Goal: Task Accomplishment & Management: Use online tool/utility

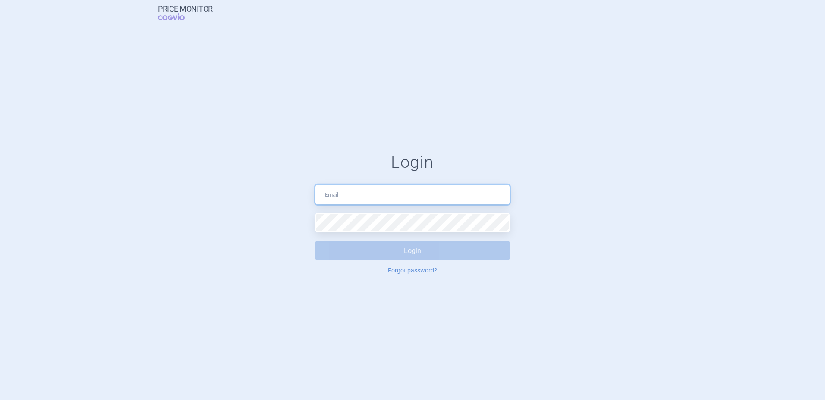
type input "[EMAIL_ADDRESS][DOMAIN_NAME]"
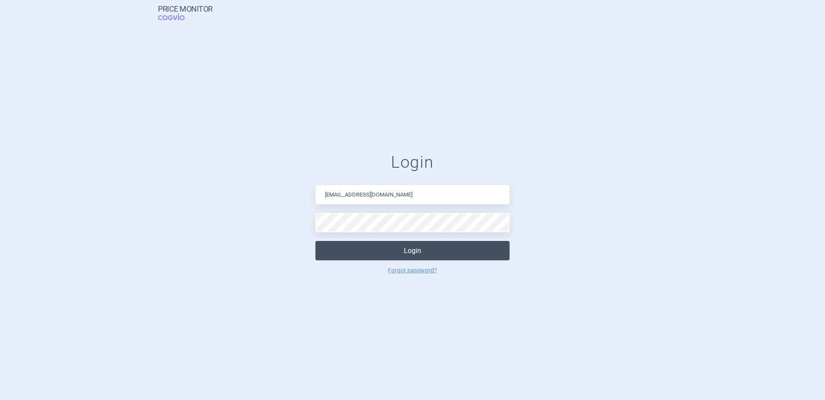
click at [406, 256] on button "Login" at bounding box center [412, 250] width 194 height 19
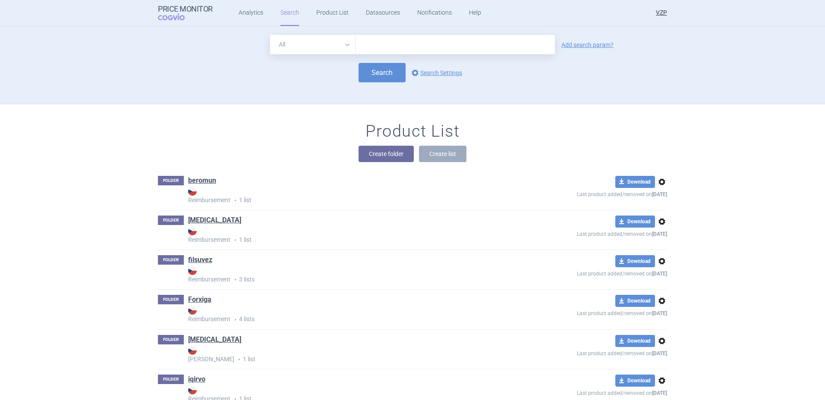
click at [399, 50] on input "text" at bounding box center [454, 44] width 199 height 19
type input "[MEDICAL_DATA]"
click button "Search" at bounding box center [381, 72] width 47 height 19
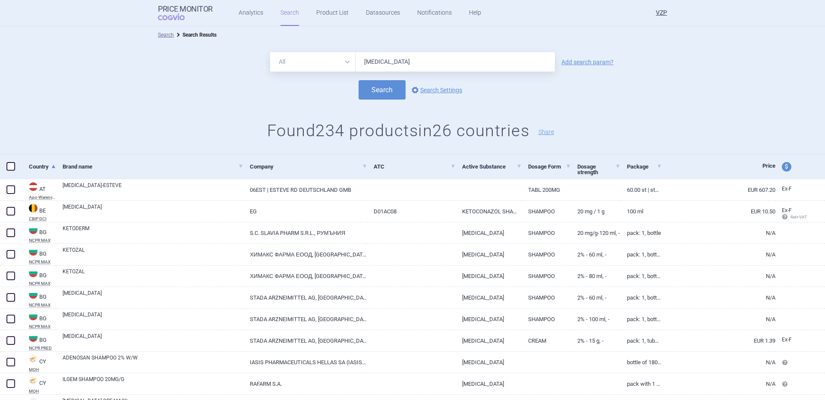
click at [781, 169] on span "price and currency" at bounding box center [785, 166] width 9 height 9
select select "ex-factory"
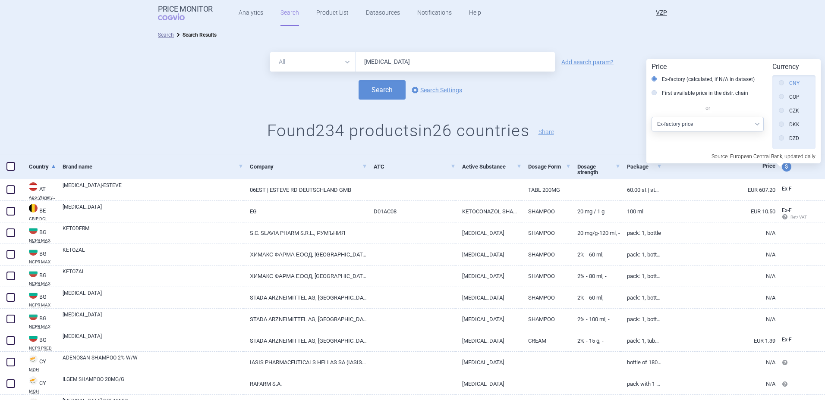
scroll to position [108, 0]
click at [791, 126] on label "CZK" at bounding box center [788, 128] width 20 height 9
click at [788, 126] on input "CZK" at bounding box center [783, 129] width 9 height 9
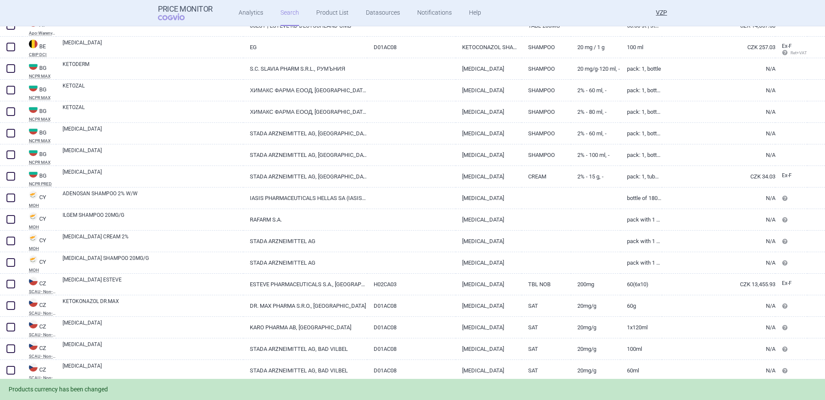
scroll to position [173, 0]
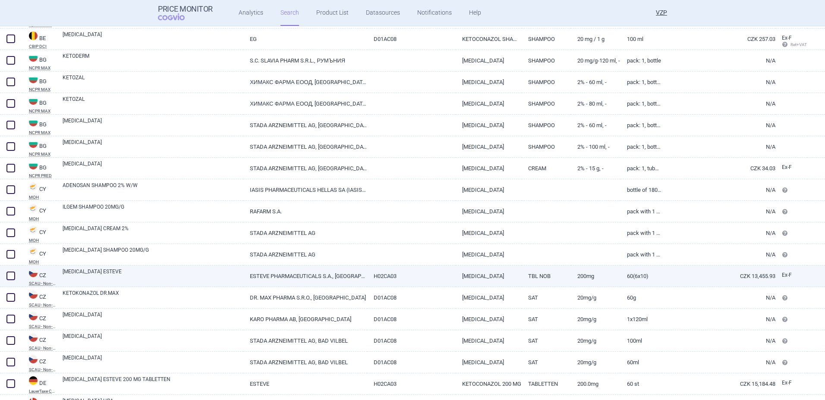
click at [297, 275] on link "ESTEVE PHARMACEUTICALS S.A., [GEOGRAPHIC_DATA]" at bounding box center [305, 276] width 124 height 21
select select "CZK"
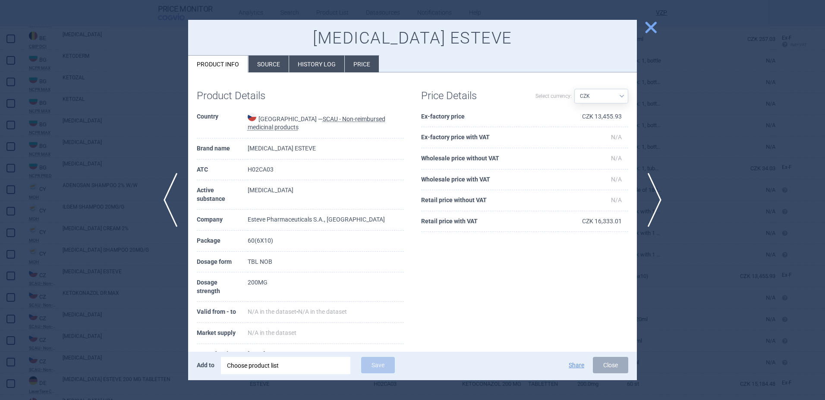
click at [18, 149] on div at bounding box center [412, 200] width 825 height 400
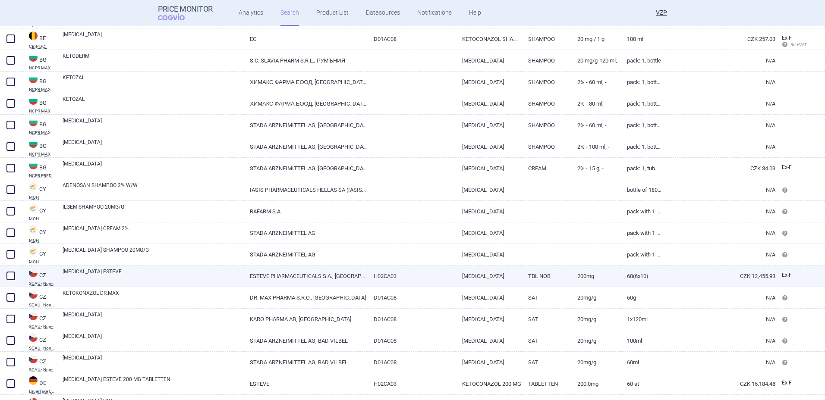
click at [313, 267] on link "ESTEVE PHARMACEUTICALS S.A., [GEOGRAPHIC_DATA]" at bounding box center [305, 276] width 124 height 21
select select "CZK"
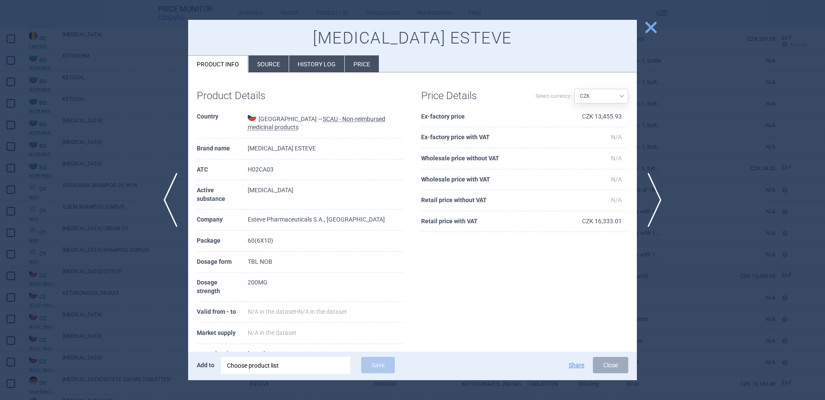
click at [104, 160] on div at bounding box center [412, 200] width 825 height 400
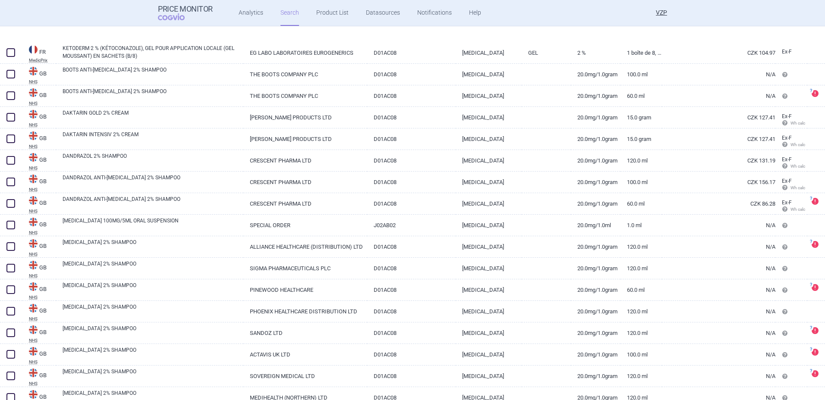
scroll to position [1957, 0]
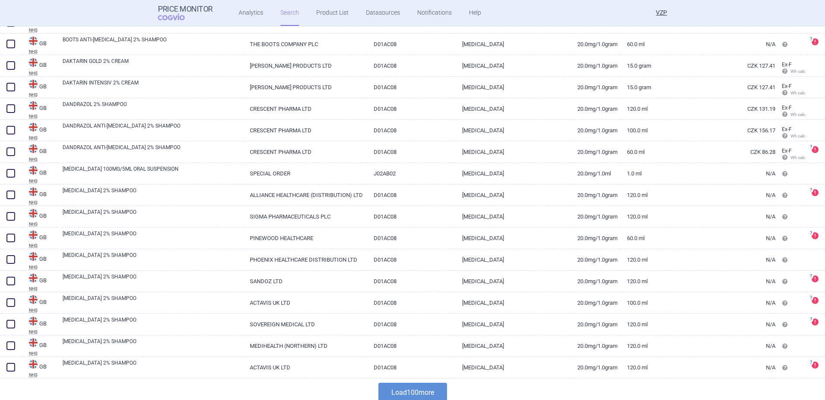
click at [422, 389] on button "Load 100 more" at bounding box center [412, 392] width 69 height 19
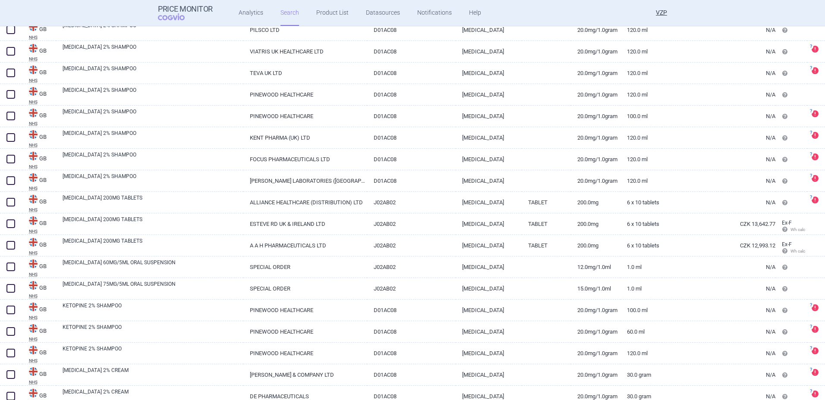
scroll to position [2388, 0]
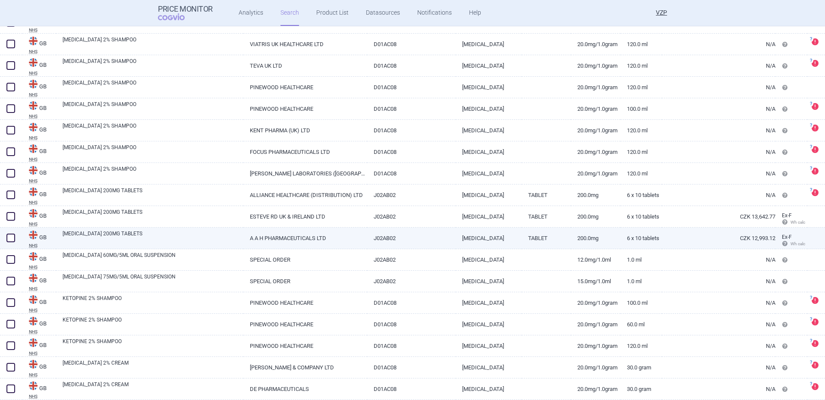
click at [210, 237] on link "[MEDICAL_DATA] 200MG TABLETS" at bounding box center [153, 238] width 181 height 16
select select "CZK"
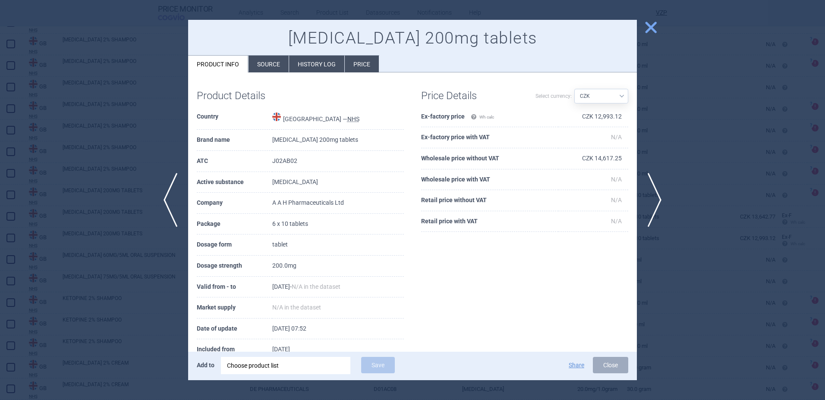
click at [110, 178] on div at bounding box center [412, 200] width 825 height 400
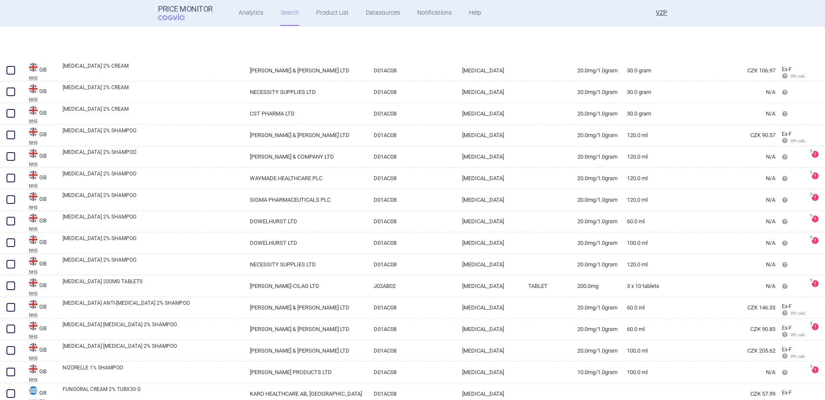
scroll to position [2820, 0]
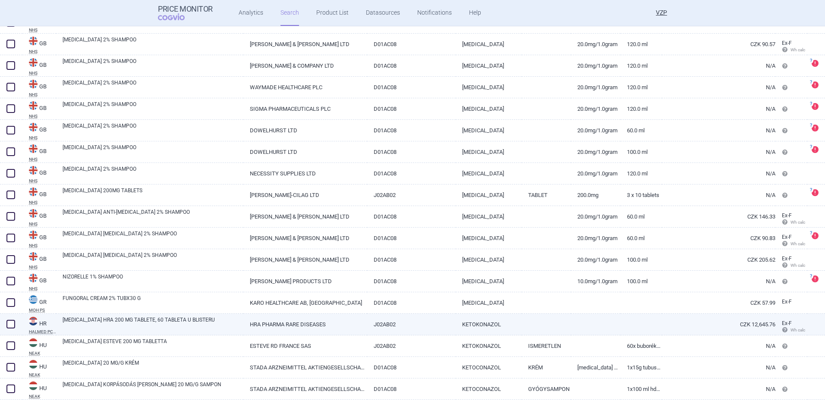
click at [182, 330] on link "[MEDICAL_DATA] HRA 200 MG TABLETE, 60 TABLETA U BLISTERU" at bounding box center [153, 324] width 181 height 16
select select "CZK"
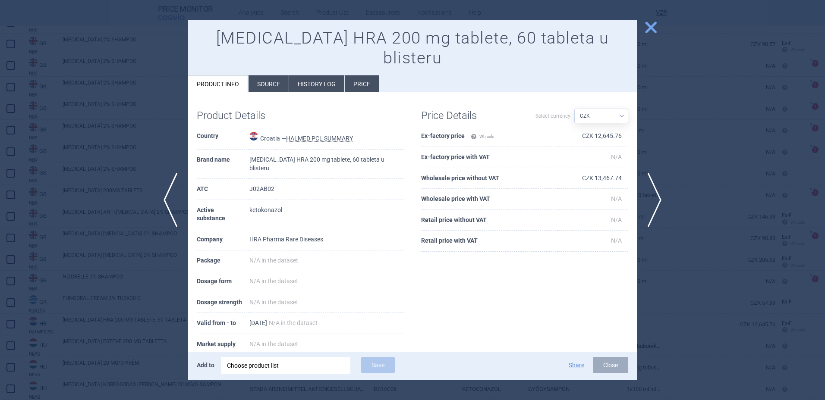
click at [110, 214] on div at bounding box center [412, 200] width 825 height 400
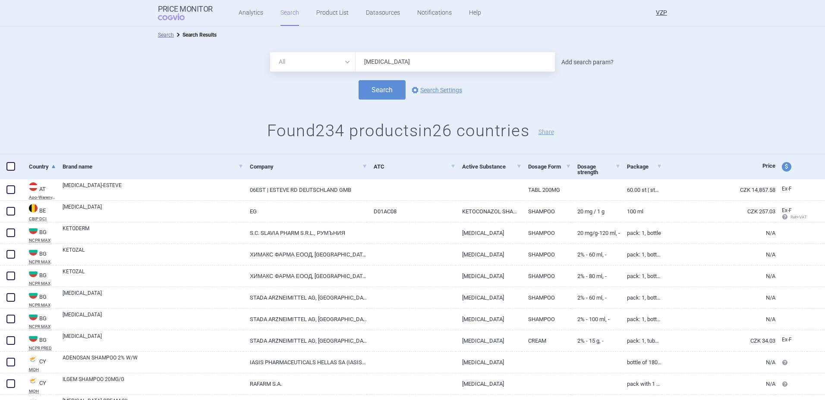
click at [565, 62] on link "Add search param?" at bounding box center [587, 62] width 52 height 6
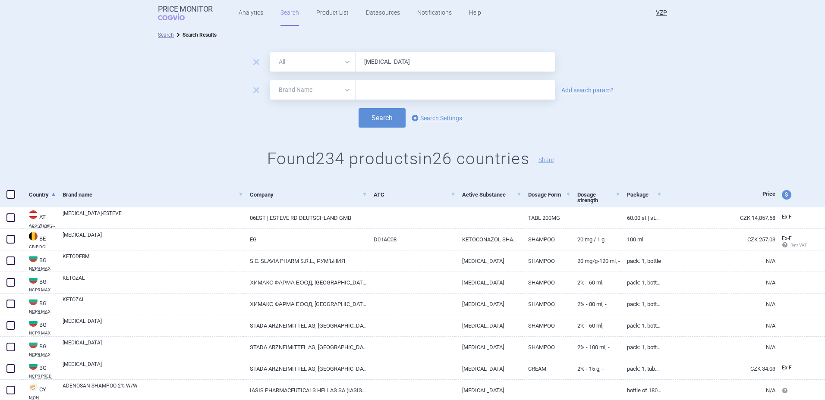
click at [317, 91] on select "All Brand Name ATC Company Active Substance Country Newer than" at bounding box center [312, 89] width 85 height 19
select select "mah"
click at [270, 80] on select "All Brand Name ATC Company Active Substance Country Newer than" at bounding box center [312, 89] width 85 height 19
click at [380, 88] on input "text" at bounding box center [454, 89] width 199 height 19
type input "esteve"
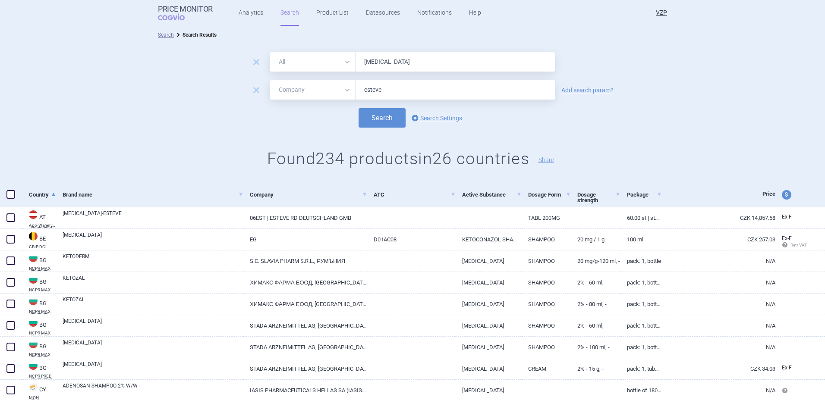
click at [358, 108] on button "Search" at bounding box center [381, 117] width 47 height 19
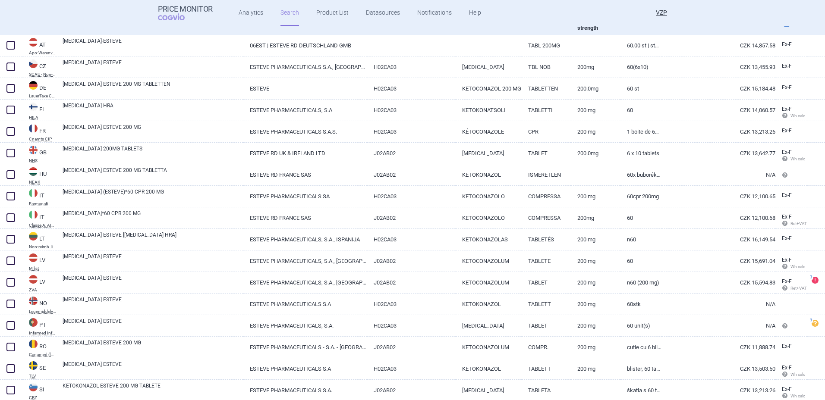
scroll to position [238, 0]
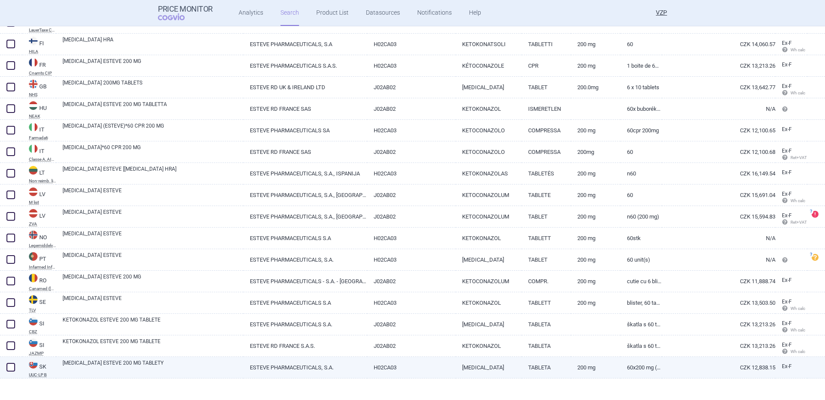
click at [11, 365] on span at bounding box center [10, 367] width 9 height 9
checkbox input "true"
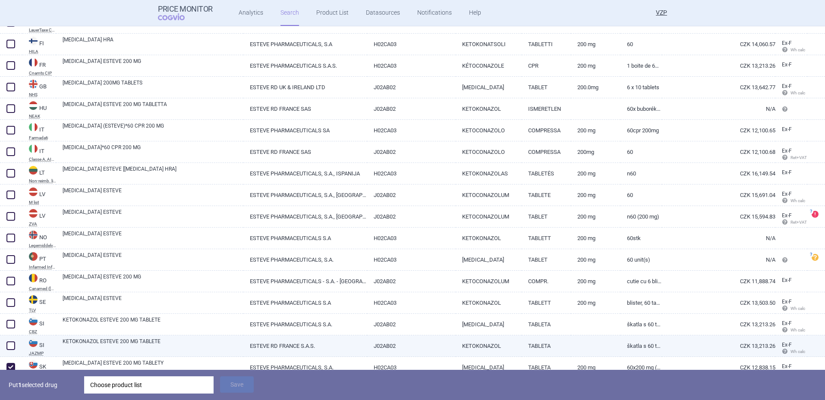
click at [12, 351] on span at bounding box center [10, 345] width 13 height 13
checkbox input "true"
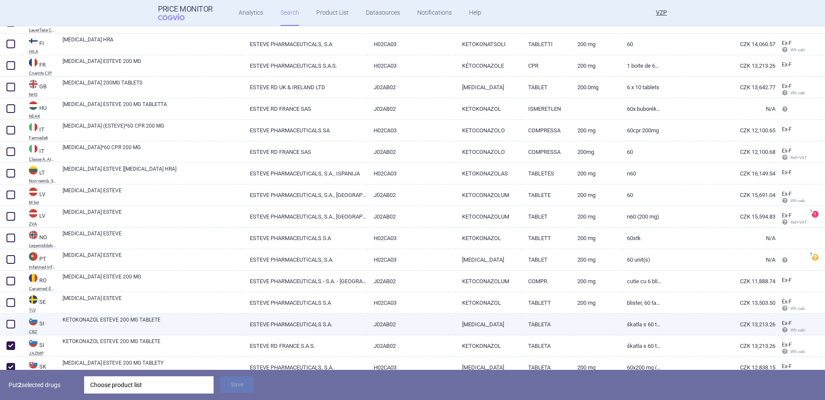
click at [11, 327] on span at bounding box center [10, 324] width 9 height 9
checkbox input "true"
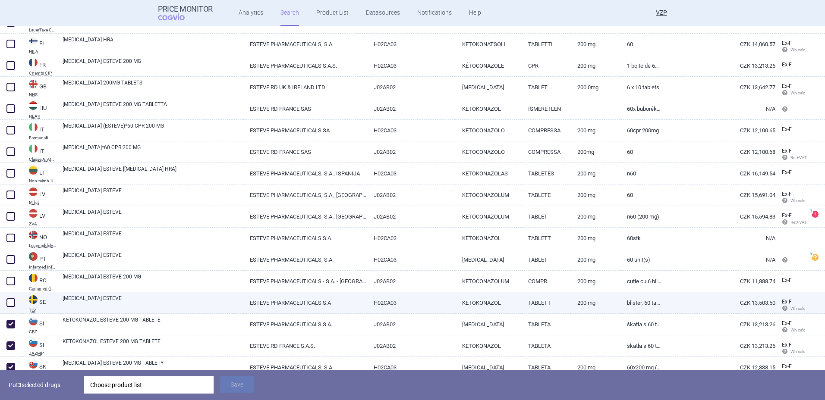
click at [9, 300] on span at bounding box center [10, 302] width 9 height 9
checkbox input "true"
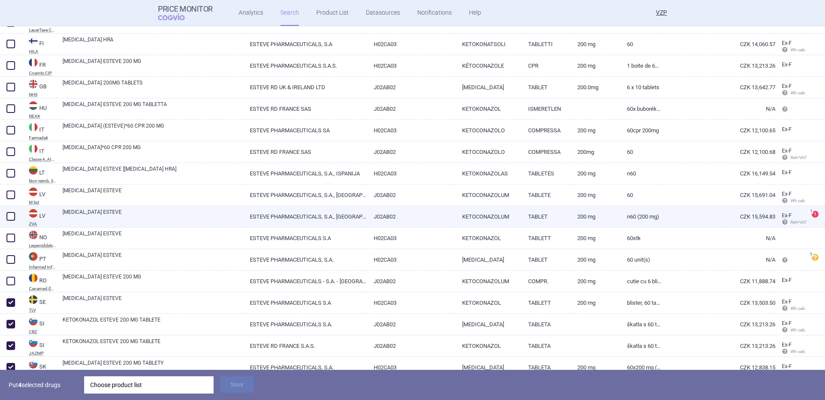
click at [16, 216] on span at bounding box center [10, 216] width 13 height 13
click at [9, 215] on span at bounding box center [10, 216] width 9 height 9
checkbox input "false"
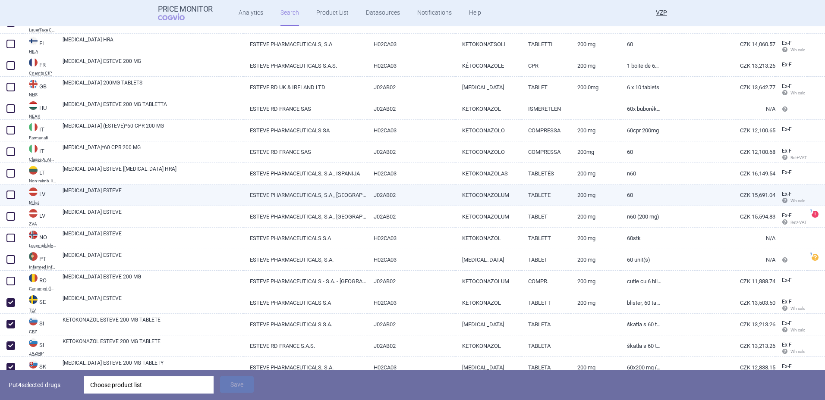
click at [11, 197] on span at bounding box center [10, 195] width 9 height 9
checkbox input "true"
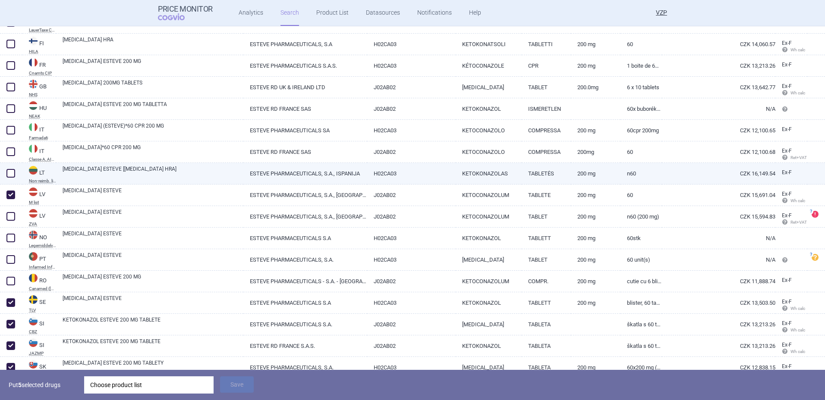
click at [12, 173] on span at bounding box center [10, 173] width 9 height 9
checkbox input "true"
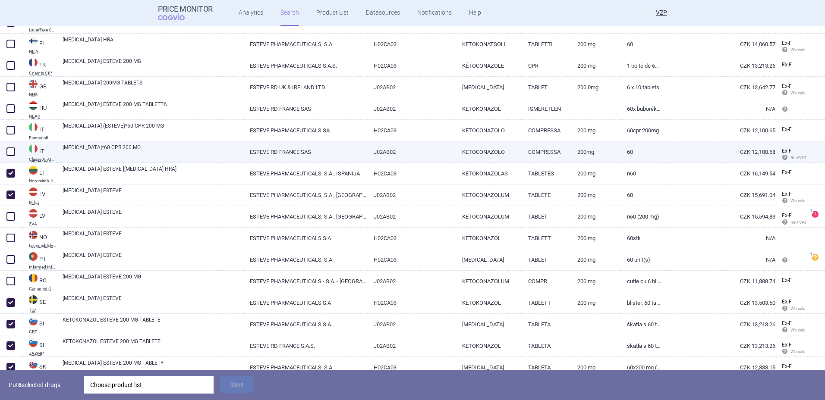
click at [12, 152] on span at bounding box center [10, 151] width 9 height 9
checkbox input "true"
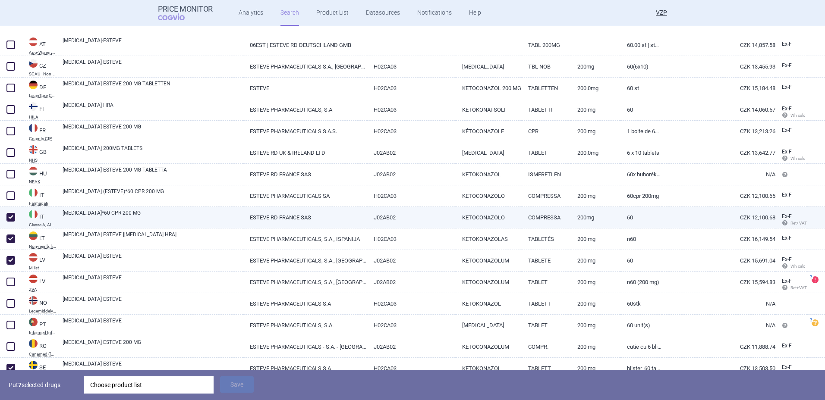
select select "mah"
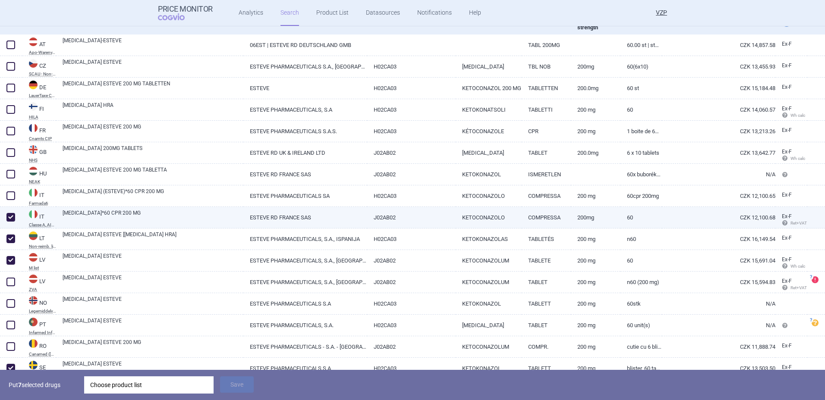
scroll to position [152, 0]
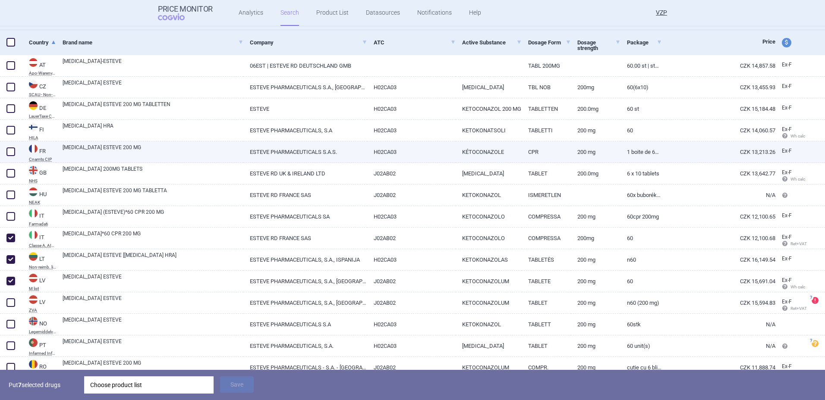
click at [12, 150] on span at bounding box center [10, 151] width 9 height 9
checkbox input "true"
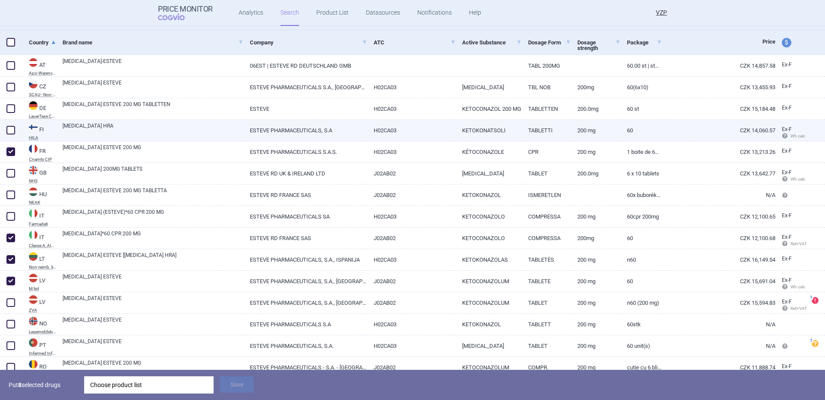
click at [12, 132] on span at bounding box center [10, 130] width 9 height 9
checkbox input "true"
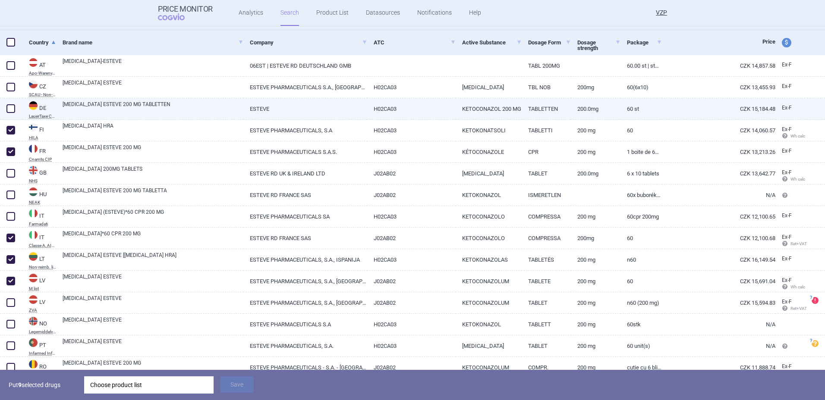
click at [10, 107] on span at bounding box center [10, 108] width 9 height 9
checkbox input "true"
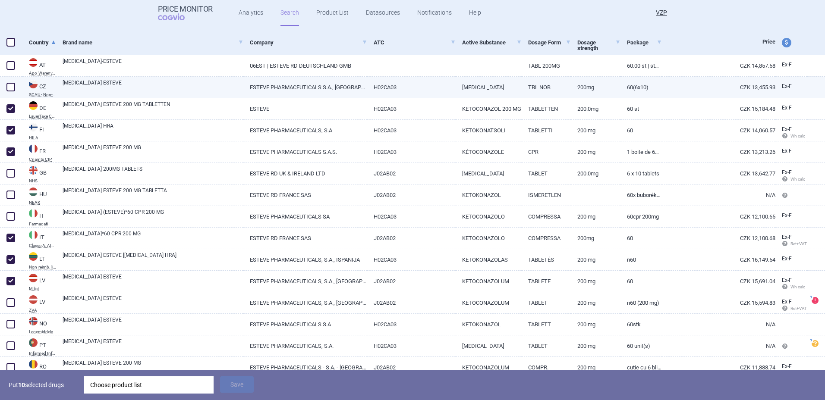
click at [9, 88] on span at bounding box center [10, 87] width 9 height 9
checkbox input "true"
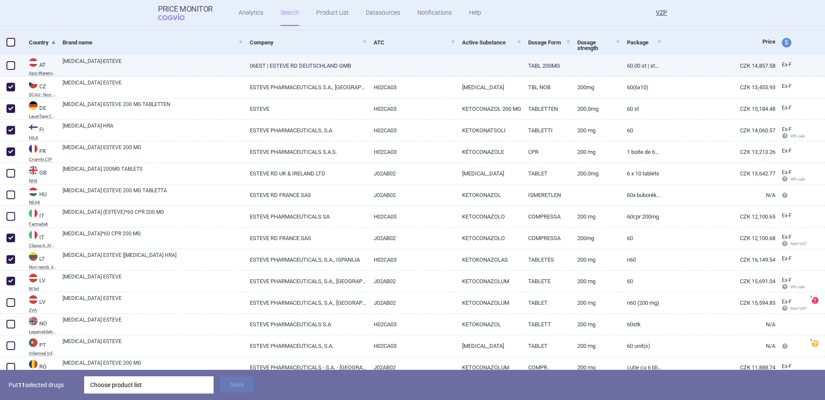
click at [9, 63] on span at bounding box center [10, 65] width 9 height 9
checkbox input "true"
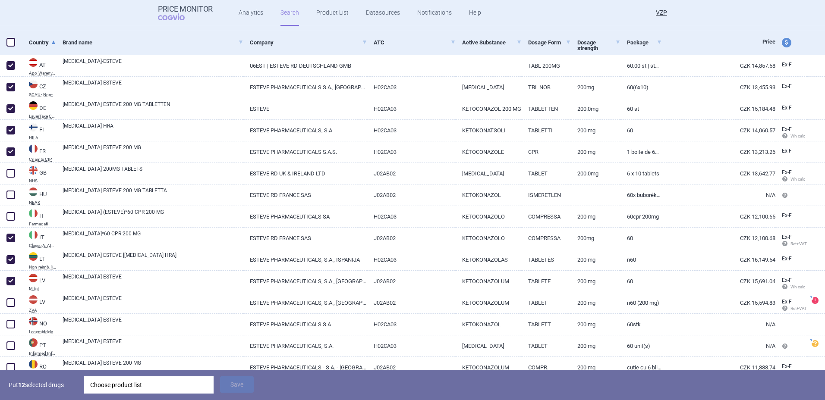
click at [110, 382] on div "Choose product list" at bounding box center [148, 385] width 117 height 17
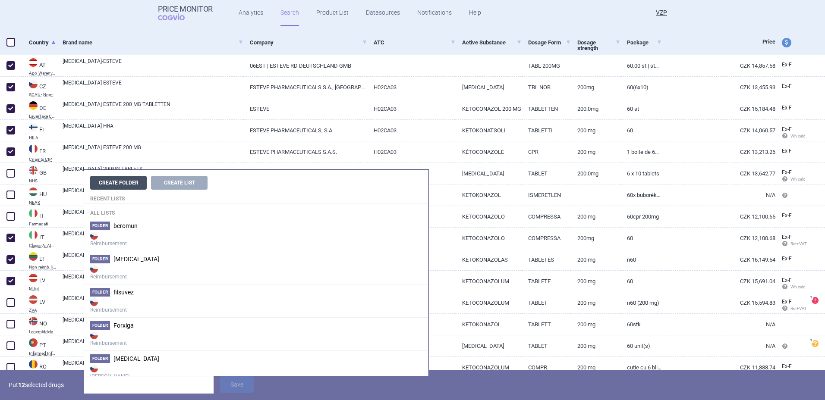
click at [127, 185] on button "Create Folder" at bounding box center [118, 183] width 56 height 14
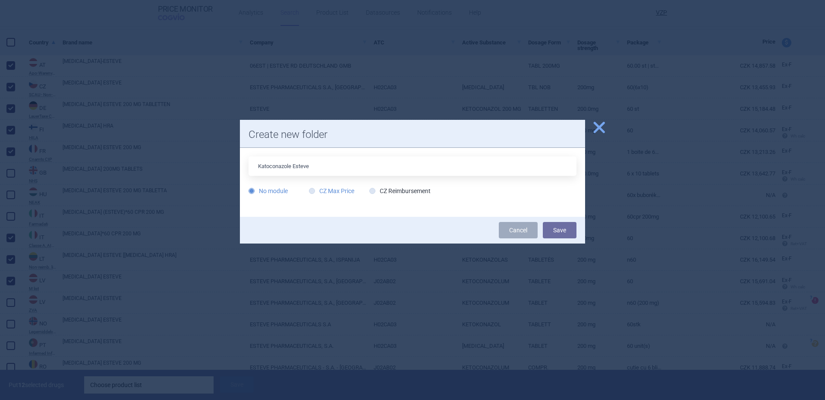
type input "Katoconazole Esteve"
click at [342, 190] on label "CZ Max Price" at bounding box center [331, 191] width 45 height 9
click at [318, 190] on input "CZ Max Price" at bounding box center [313, 191] width 9 height 9
radio input "true"
click at [556, 225] on button "Save" at bounding box center [560, 230] width 34 height 16
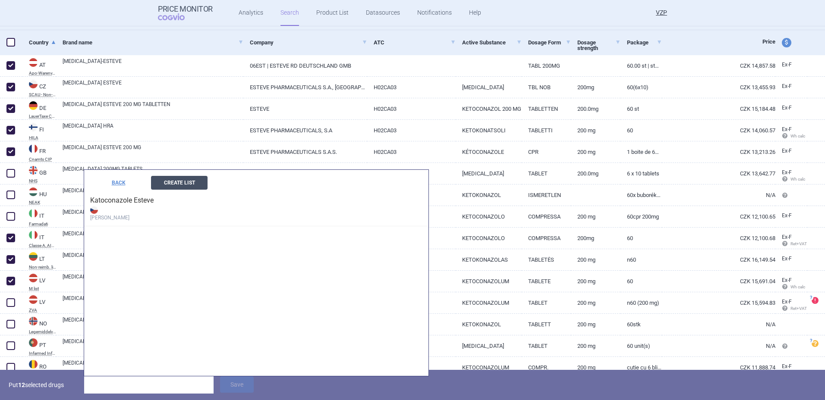
click at [189, 184] on button "Create List" at bounding box center [179, 183] width 56 height 14
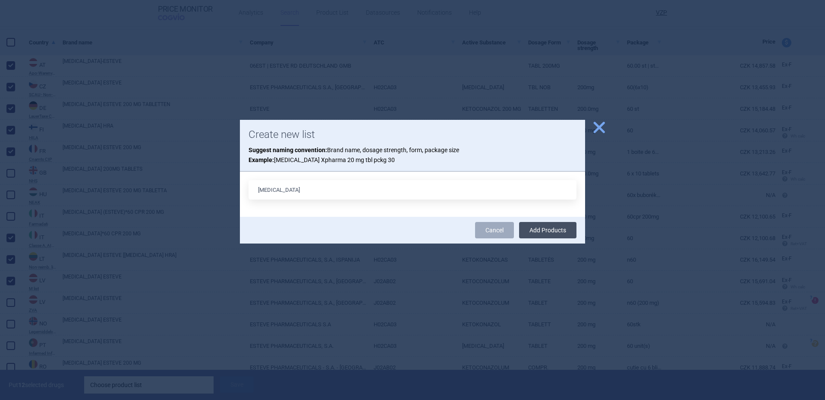
type input "[MEDICAL_DATA]"
click at [555, 232] on button "Add Products" at bounding box center [547, 230] width 57 height 16
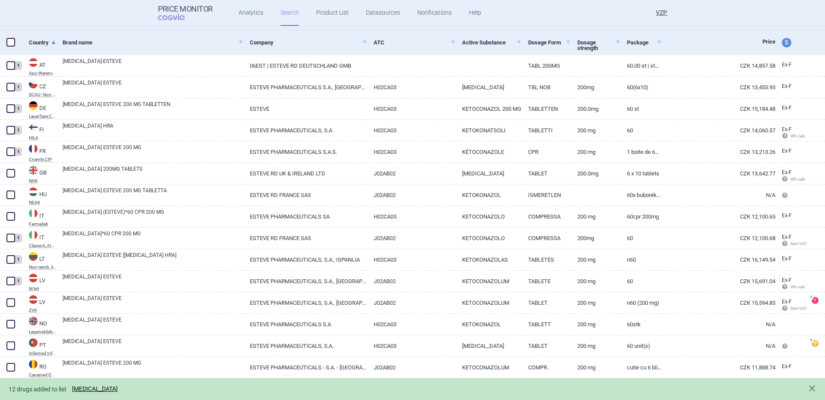
click at [94, 385] on div "12 drugs added to list [MEDICAL_DATA]" at bounding box center [404, 389] width 790 height 10
click at [92, 392] on link "[MEDICAL_DATA]" at bounding box center [95, 389] width 46 height 7
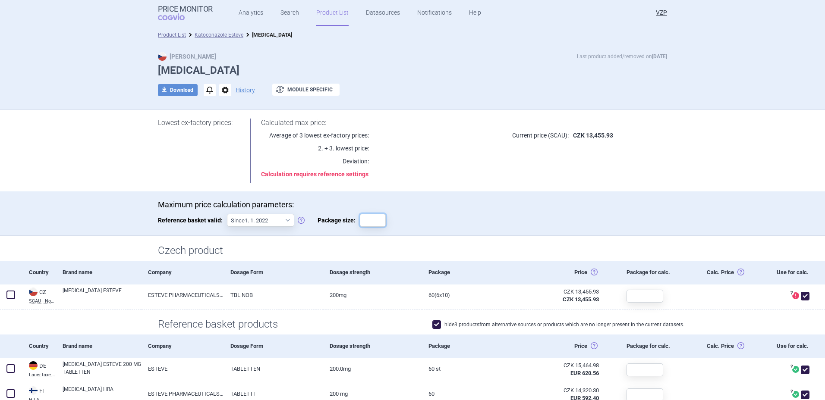
click at [370, 223] on input "Package size:" at bounding box center [373, 220] width 26 height 13
type input "1"
click at [563, 216] on div "Maximum price calculation parameters: Reference basket valid: Since 1. 1. 2022 …" at bounding box center [412, 217] width 509 height 35
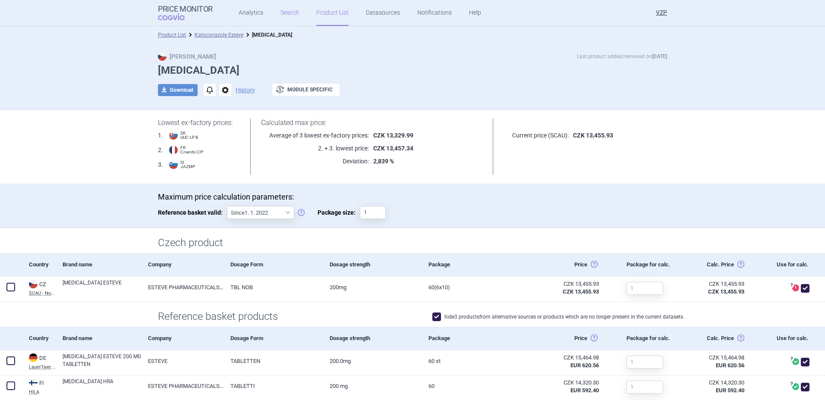
click at [285, 14] on link "Search" at bounding box center [289, 13] width 19 height 26
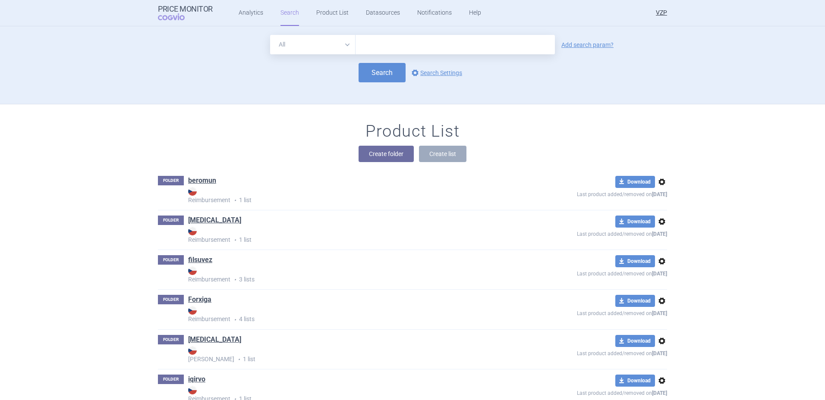
click at [410, 48] on input "text" at bounding box center [454, 44] width 199 height 19
type input "[MEDICAL_DATA]"
click button "Search" at bounding box center [381, 72] width 47 height 19
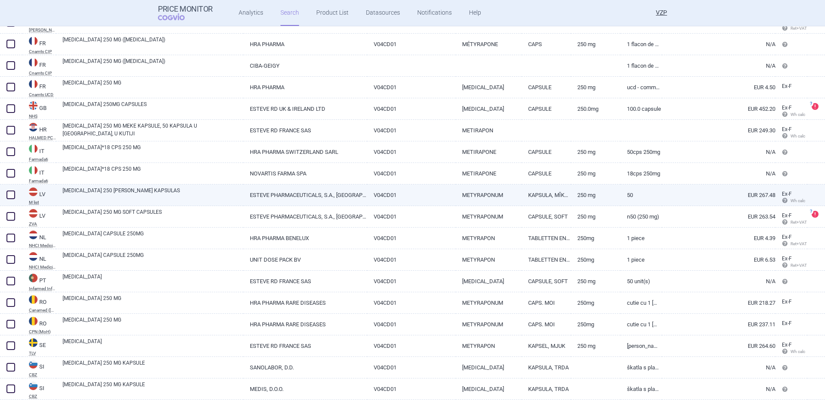
scroll to position [340, 0]
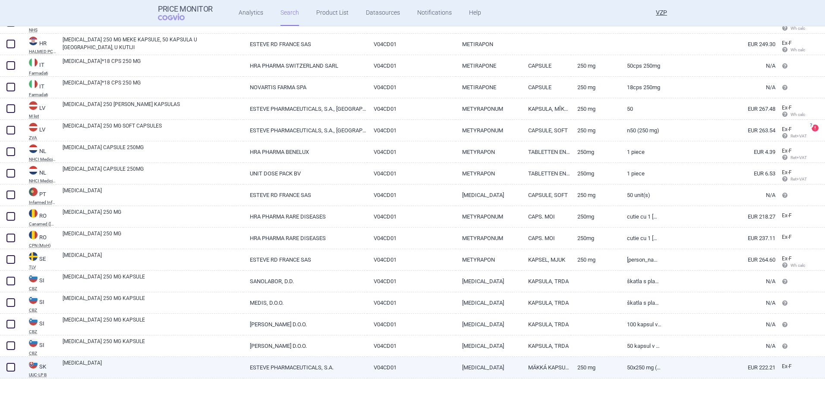
click at [12, 366] on span at bounding box center [10, 367] width 9 height 9
checkbox input "true"
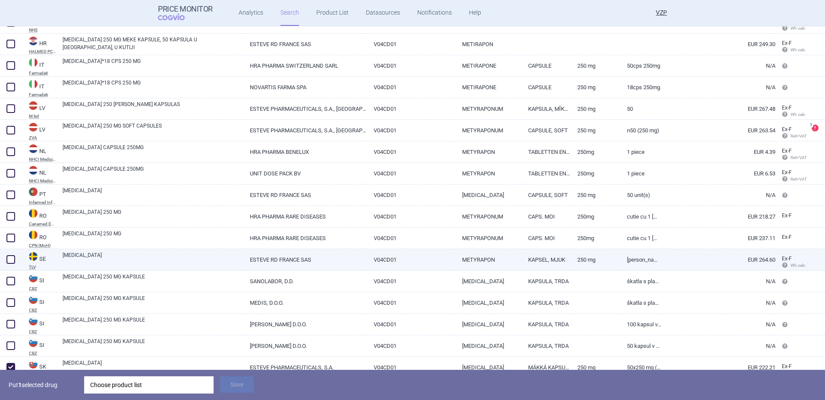
click at [13, 258] on span at bounding box center [10, 259] width 9 height 9
checkbox input "true"
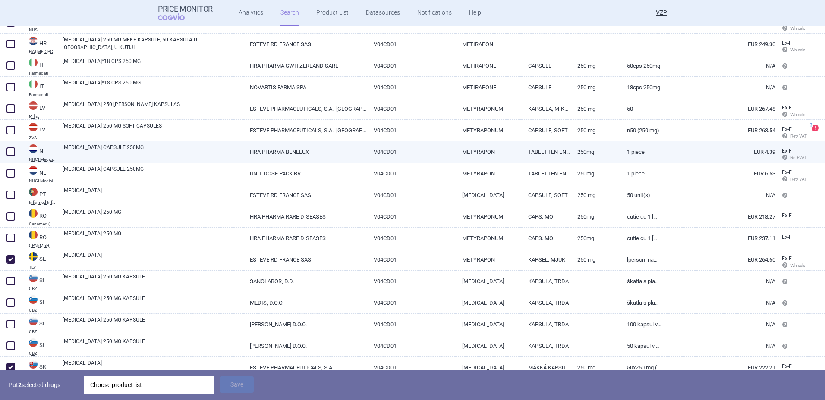
click at [13, 151] on span at bounding box center [10, 151] width 9 height 9
checkbox input "true"
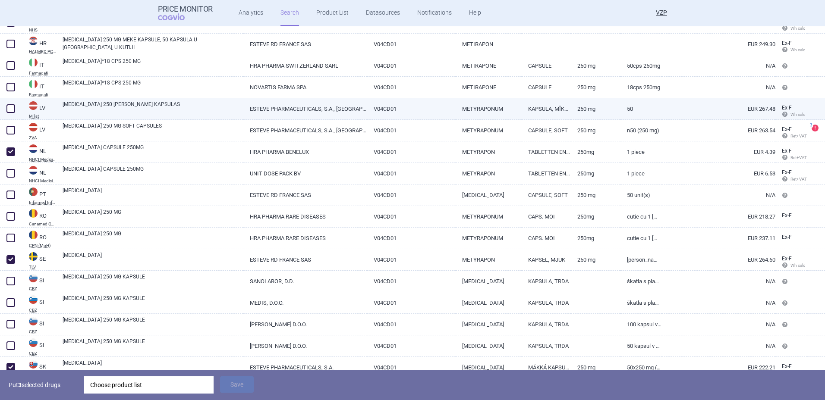
click at [11, 107] on span at bounding box center [10, 108] width 9 height 9
checkbox input "true"
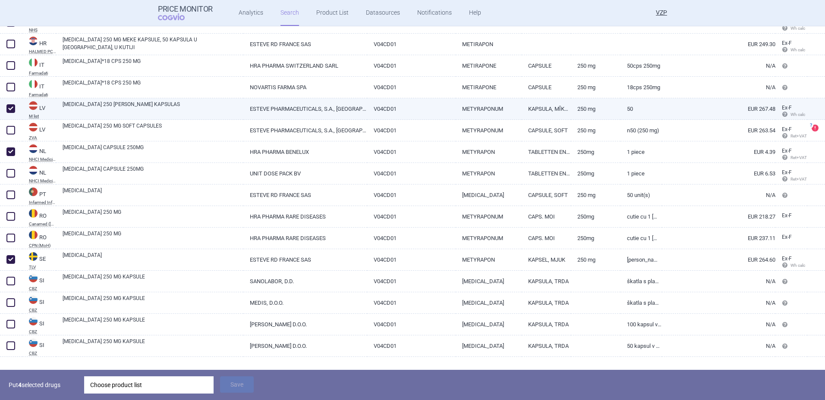
scroll to position [254, 0]
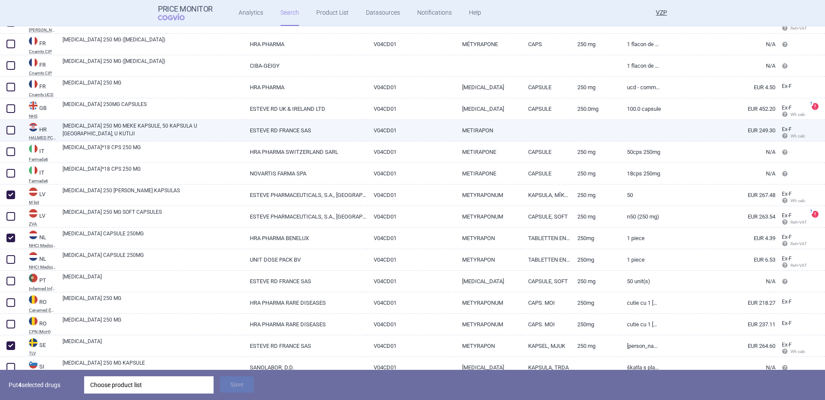
click at [12, 128] on span at bounding box center [10, 130] width 9 height 9
checkbox input "true"
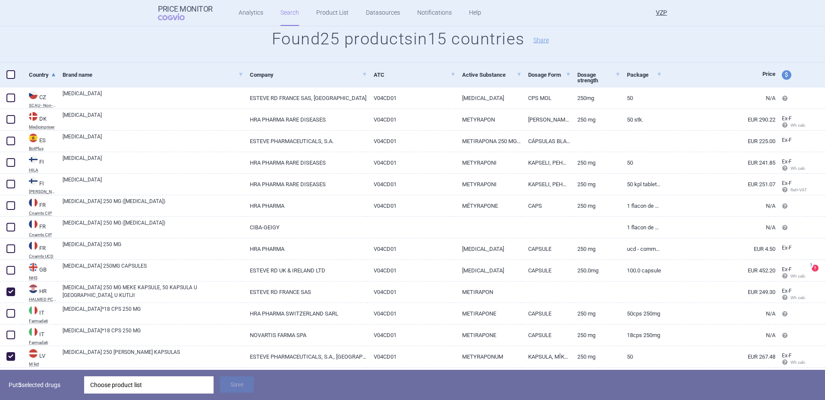
scroll to position [81, 0]
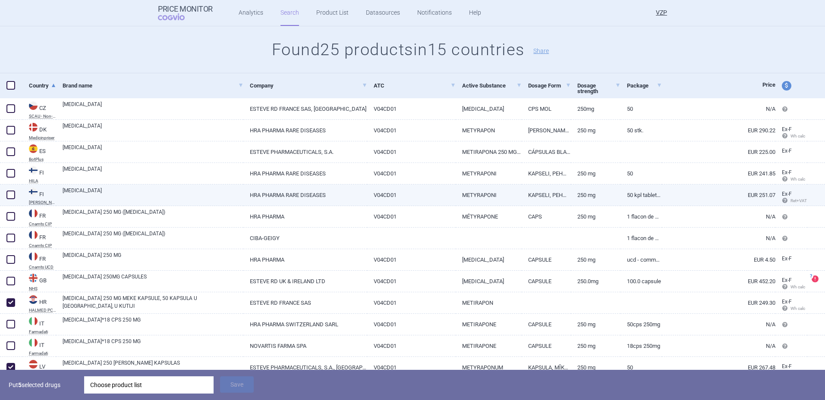
click at [11, 193] on span at bounding box center [10, 195] width 9 height 9
checkbox input "true"
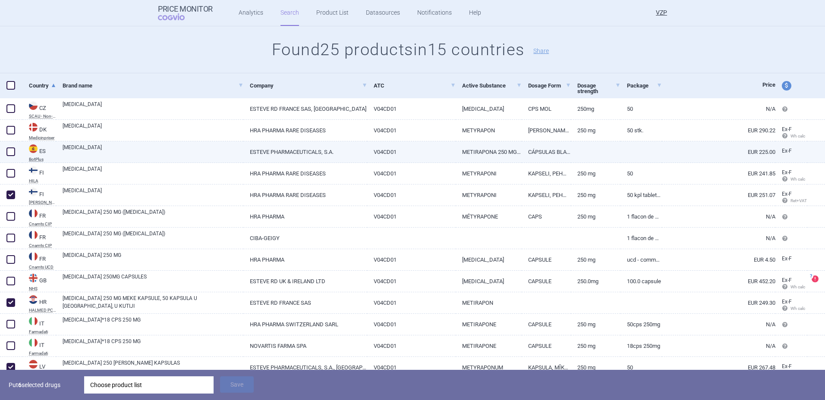
click at [10, 149] on span at bounding box center [10, 151] width 9 height 9
checkbox input "true"
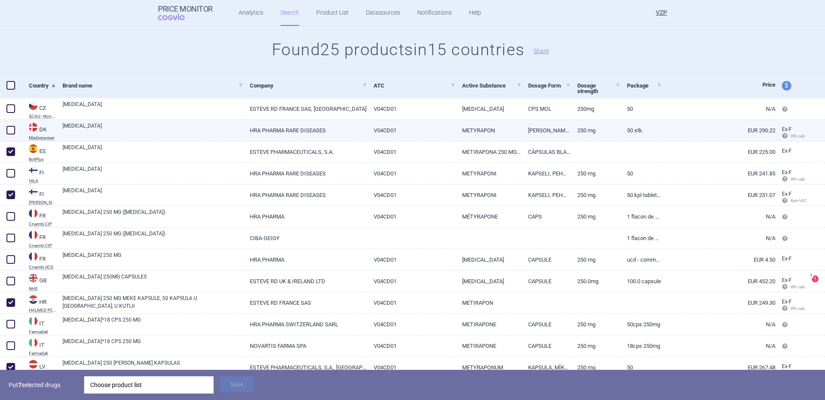
click at [9, 129] on span at bounding box center [10, 130] width 9 height 9
checkbox input "true"
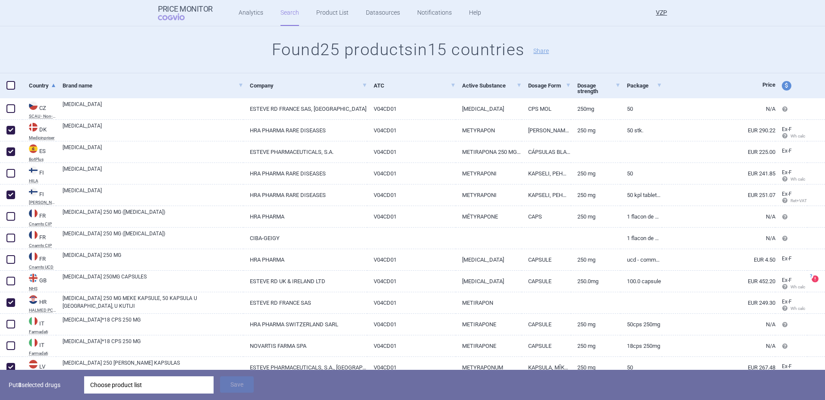
click at [127, 390] on div "Choose product list" at bounding box center [148, 385] width 117 height 17
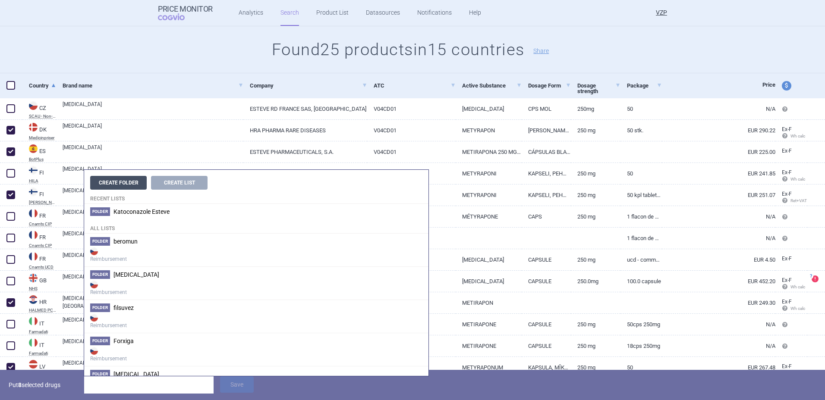
click at [130, 180] on button "Create Folder" at bounding box center [118, 183] width 56 height 14
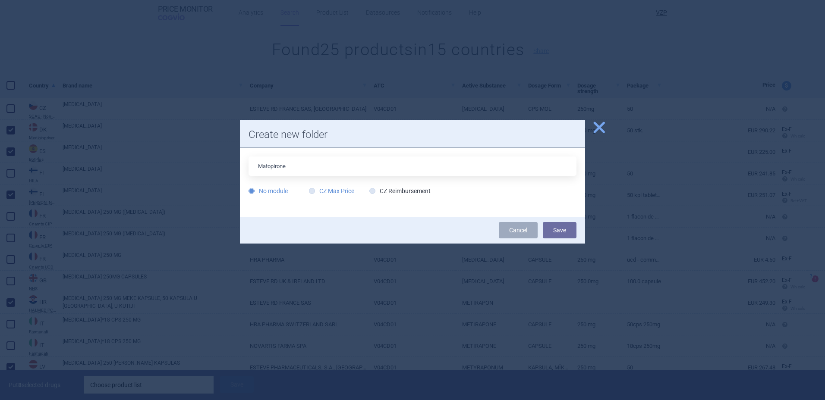
type input "Matopirone"
click at [336, 189] on label "CZ Max Price" at bounding box center [331, 191] width 45 height 9
click at [318, 189] on input "CZ Max Price" at bounding box center [313, 191] width 9 height 9
radio input "true"
click at [568, 229] on button "Save" at bounding box center [560, 230] width 34 height 16
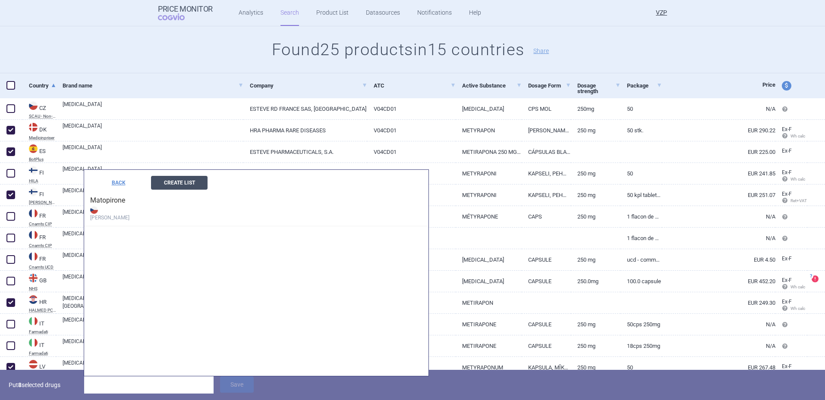
click at [186, 188] on button "Create List" at bounding box center [179, 183] width 56 height 14
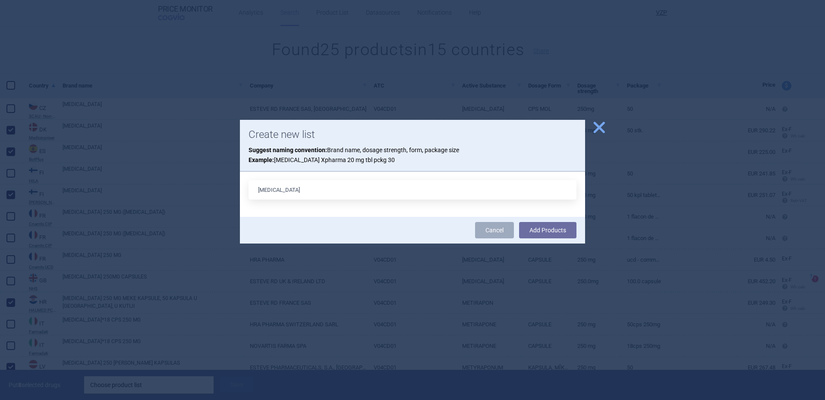
type input "[MEDICAL_DATA]"
click at [519, 222] on button "Add Products" at bounding box center [547, 230] width 57 height 16
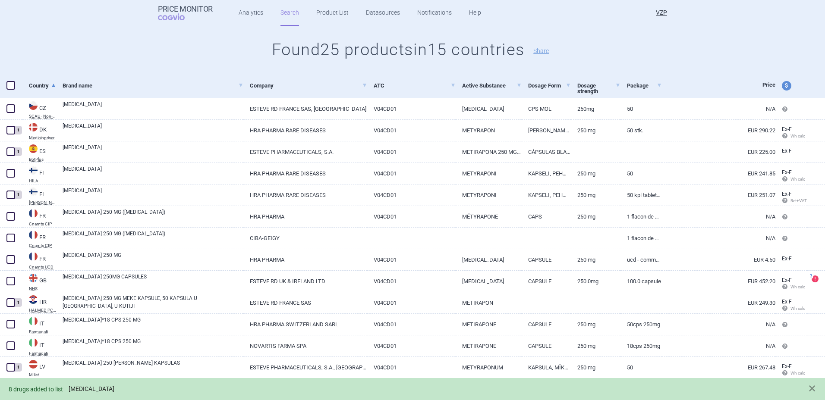
click at [86, 389] on link "[MEDICAL_DATA]" at bounding box center [92, 389] width 46 height 7
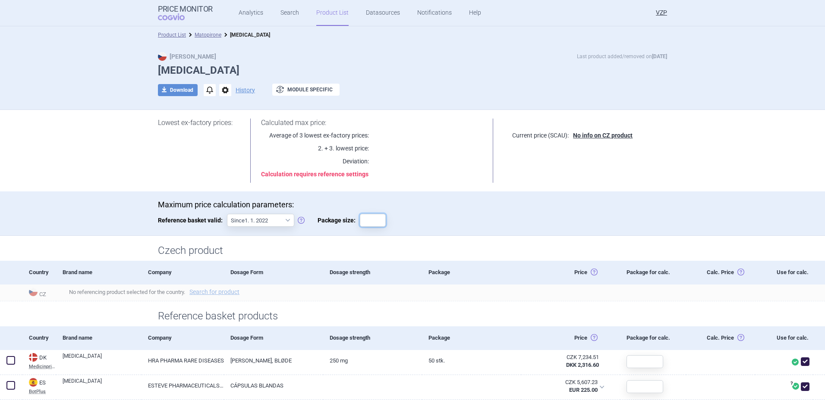
click at [379, 224] on input "Package size:" at bounding box center [373, 220] width 26 height 13
type input "1"
click at [582, 187] on div "Lowest ex-factory prices: Calculated max price: Average of 3 lowest ex-factory …" at bounding box center [412, 151] width 543 height 82
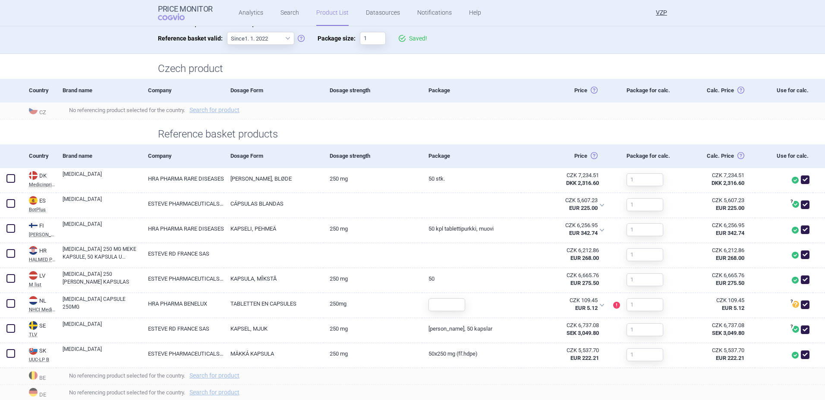
scroll to position [259, 0]
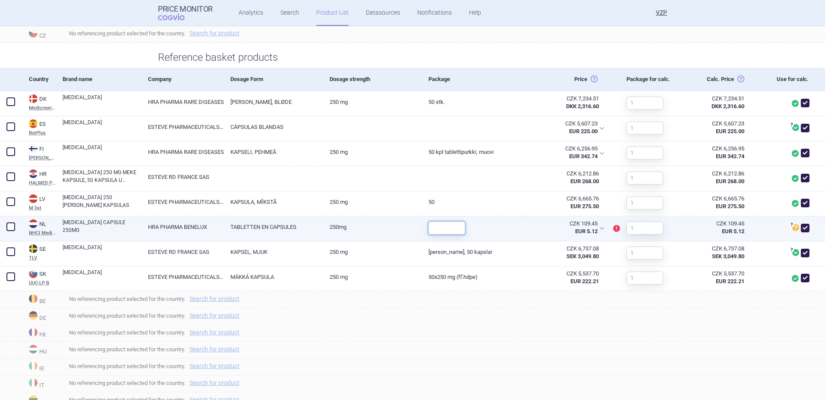
click at [445, 229] on input "text" at bounding box center [446, 228] width 37 height 13
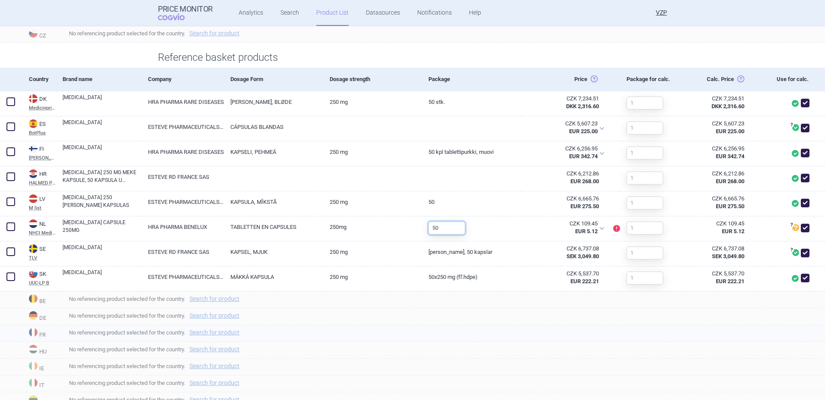
type input "50"
click at [454, 339] on div "No referencing product selected for the country. Search for product" at bounding box center [440, 333] width 769 height 17
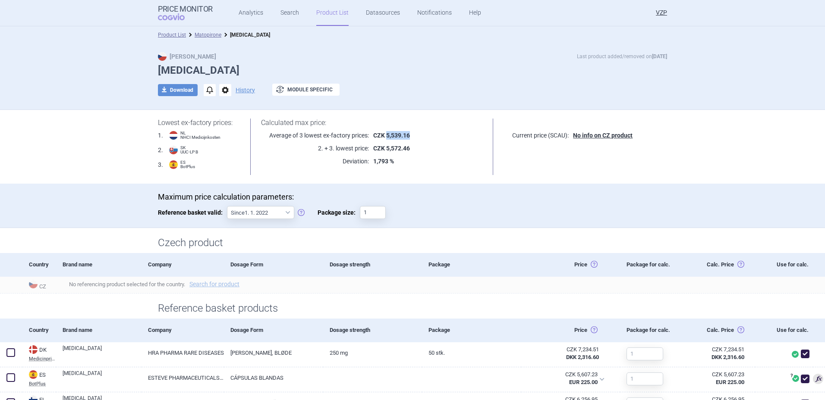
drag, startPoint x: 406, startPoint y: 135, endPoint x: 383, endPoint y: 132, distance: 23.9
click at [383, 132] on strong "CZK 5,539.16" at bounding box center [391, 135] width 37 height 7
copy strong "5,539.16"
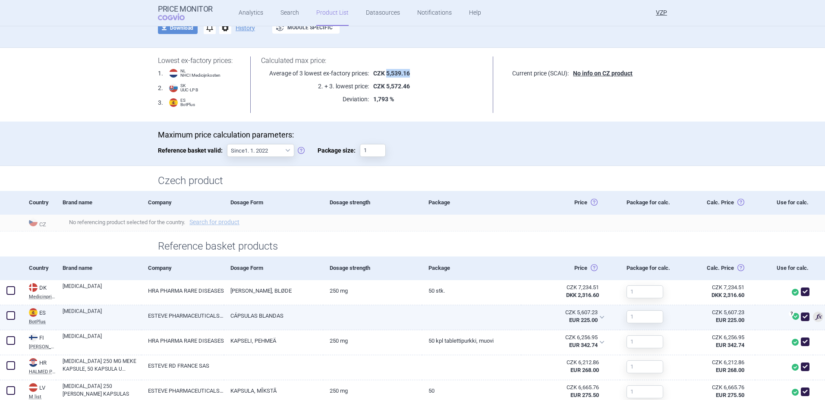
scroll to position [173, 0]
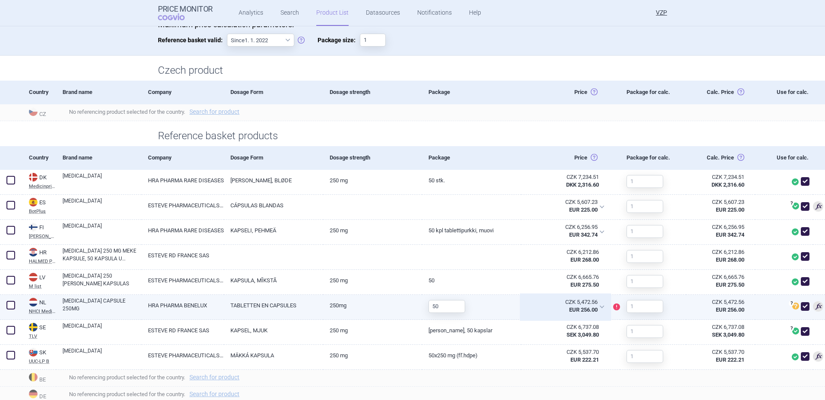
click at [586, 304] on div "CZK 5,472.56" at bounding box center [562, 302] width 70 height 8
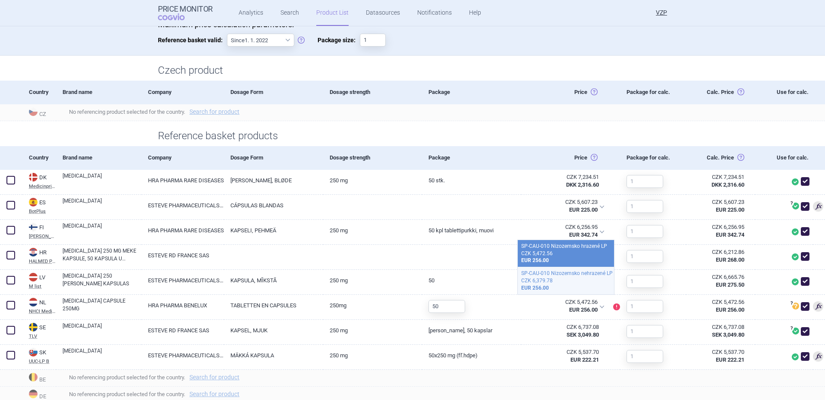
click at [581, 283] on div "CZK 6,379.78" at bounding box center [565, 280] width 89 height 7
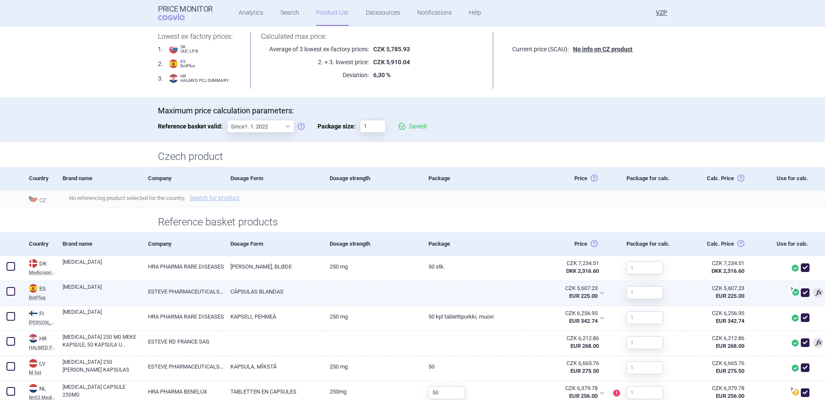
scroll to position [0, 0]
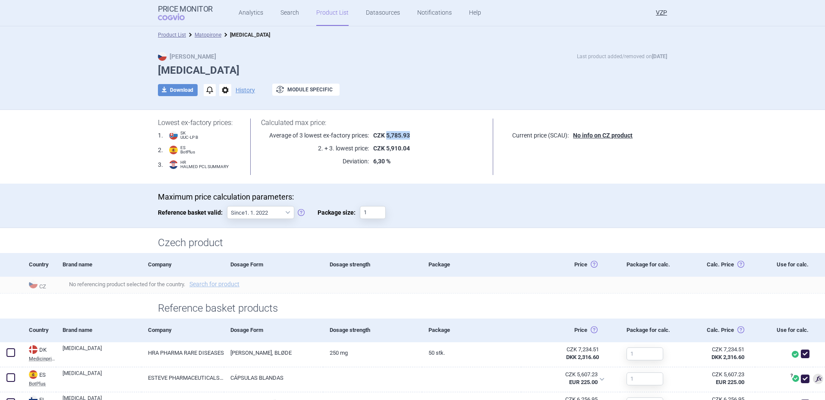
drag, startPoint x: 407, startPoint y: 132, endPoint x: 383, endPoint y: 135, distance: 23.9
click at [383, 135] on p "CZK 5,785.93" at bounding box center [426, 135] width 114 height 9
copy strong "5,785.93"
